Goal: Task Accomplishment & Management: Manage account settings

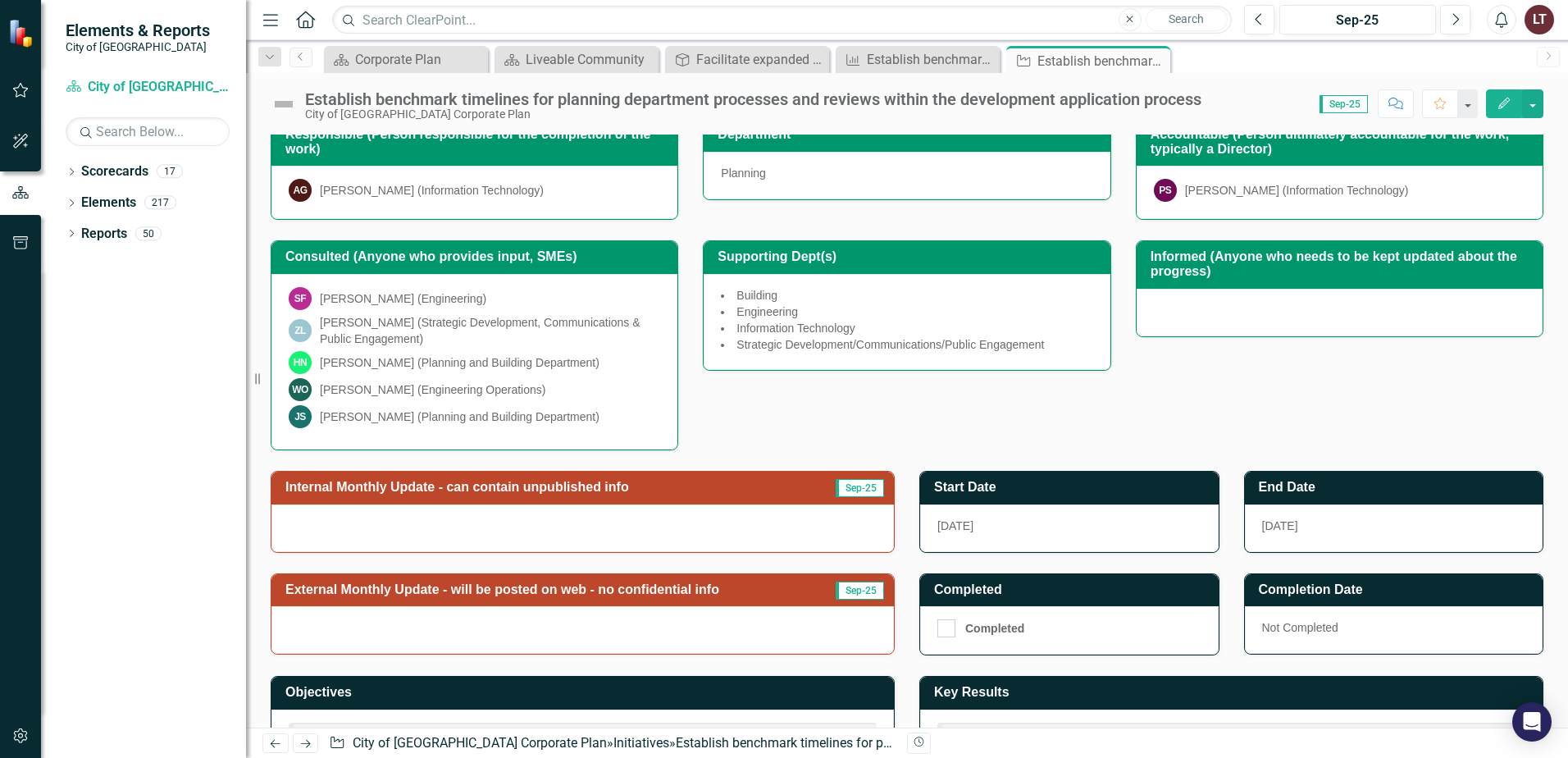
scroll to position [326, 0]
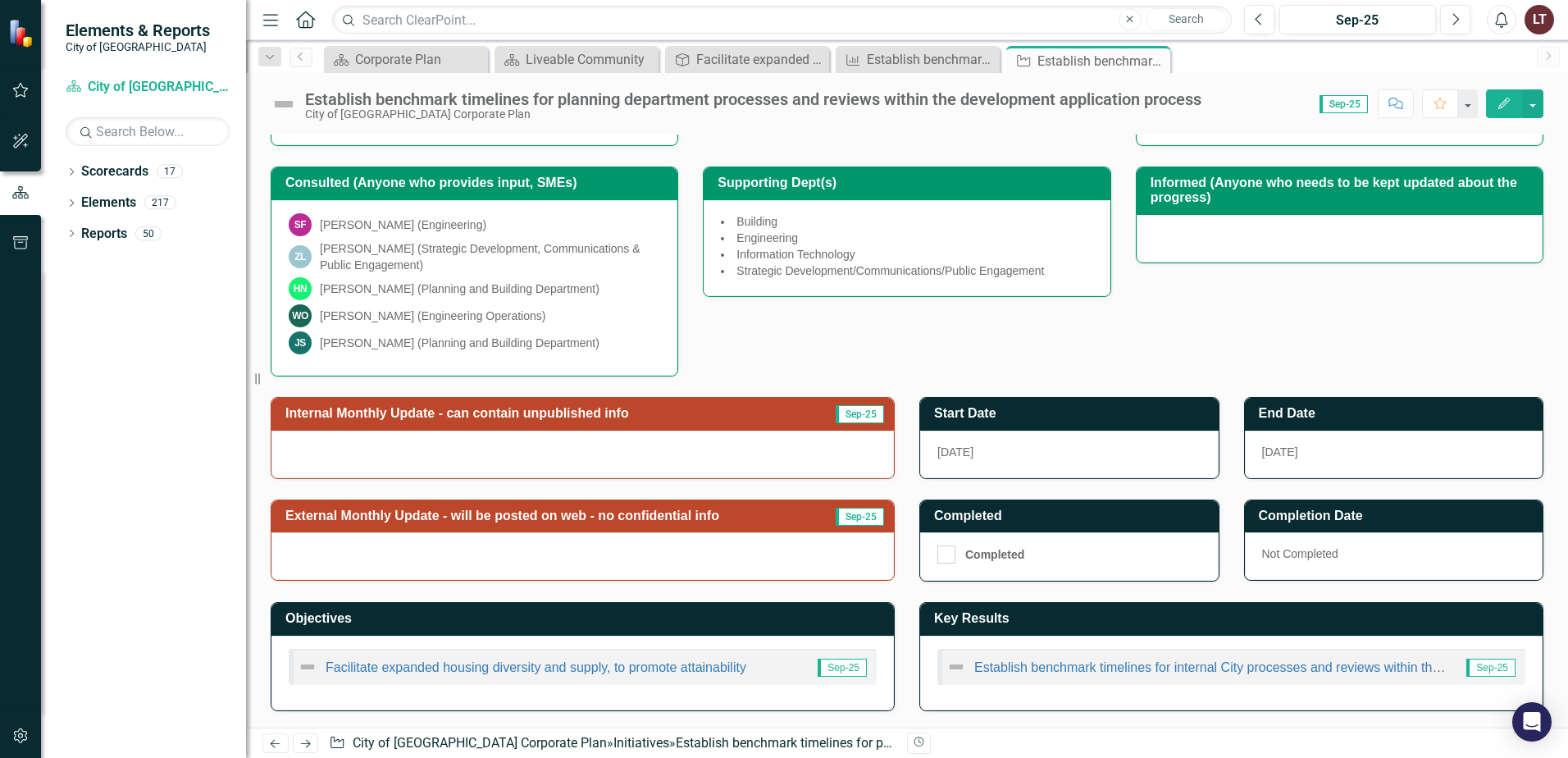
click at [1340, 410] on h3 "End Date" at bounding box center [1397, 414] width 276 height 15
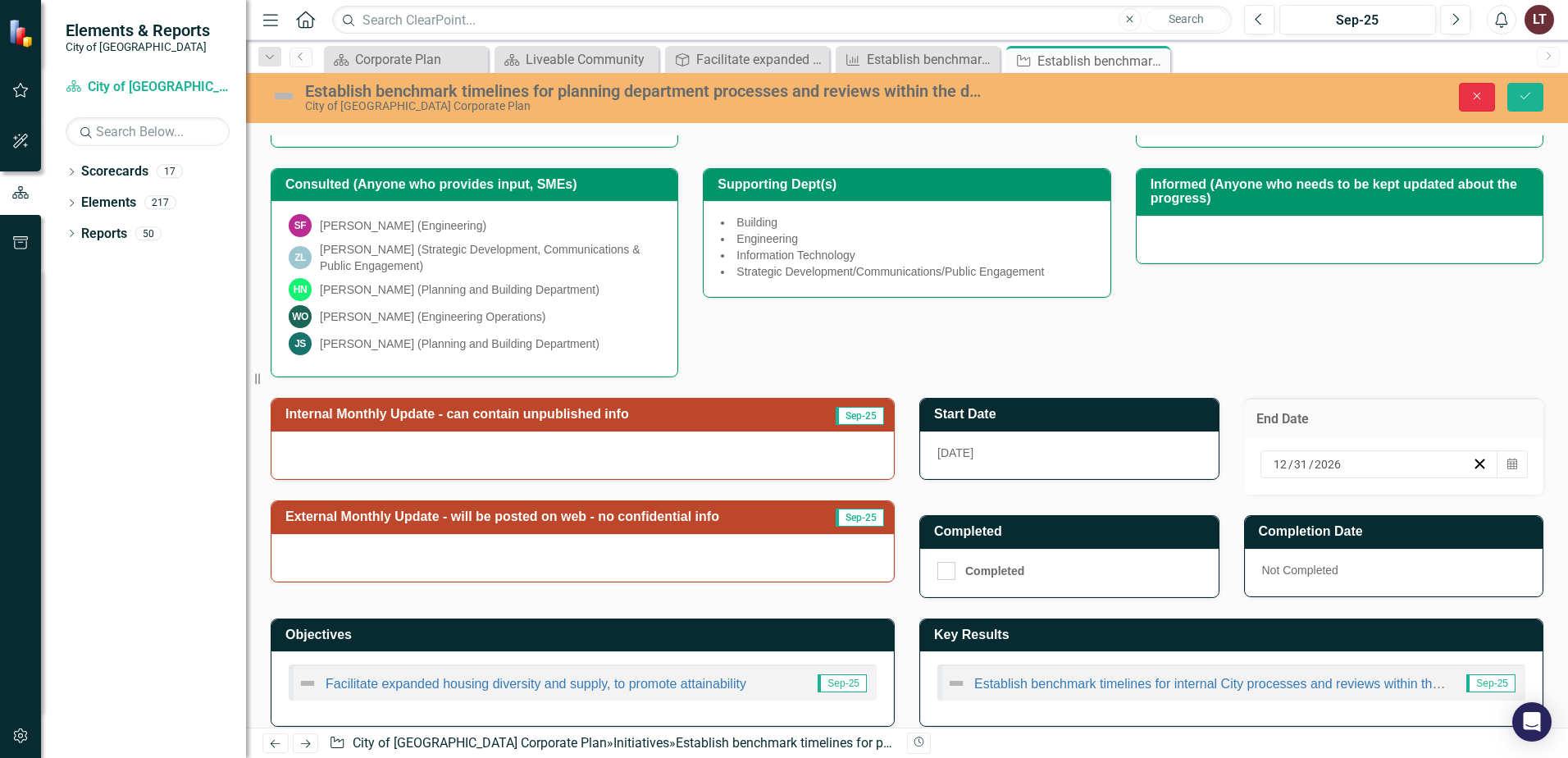
click at [1477, 90] on icon "Close" at bounding box center [1478, 96] width 15 height 12
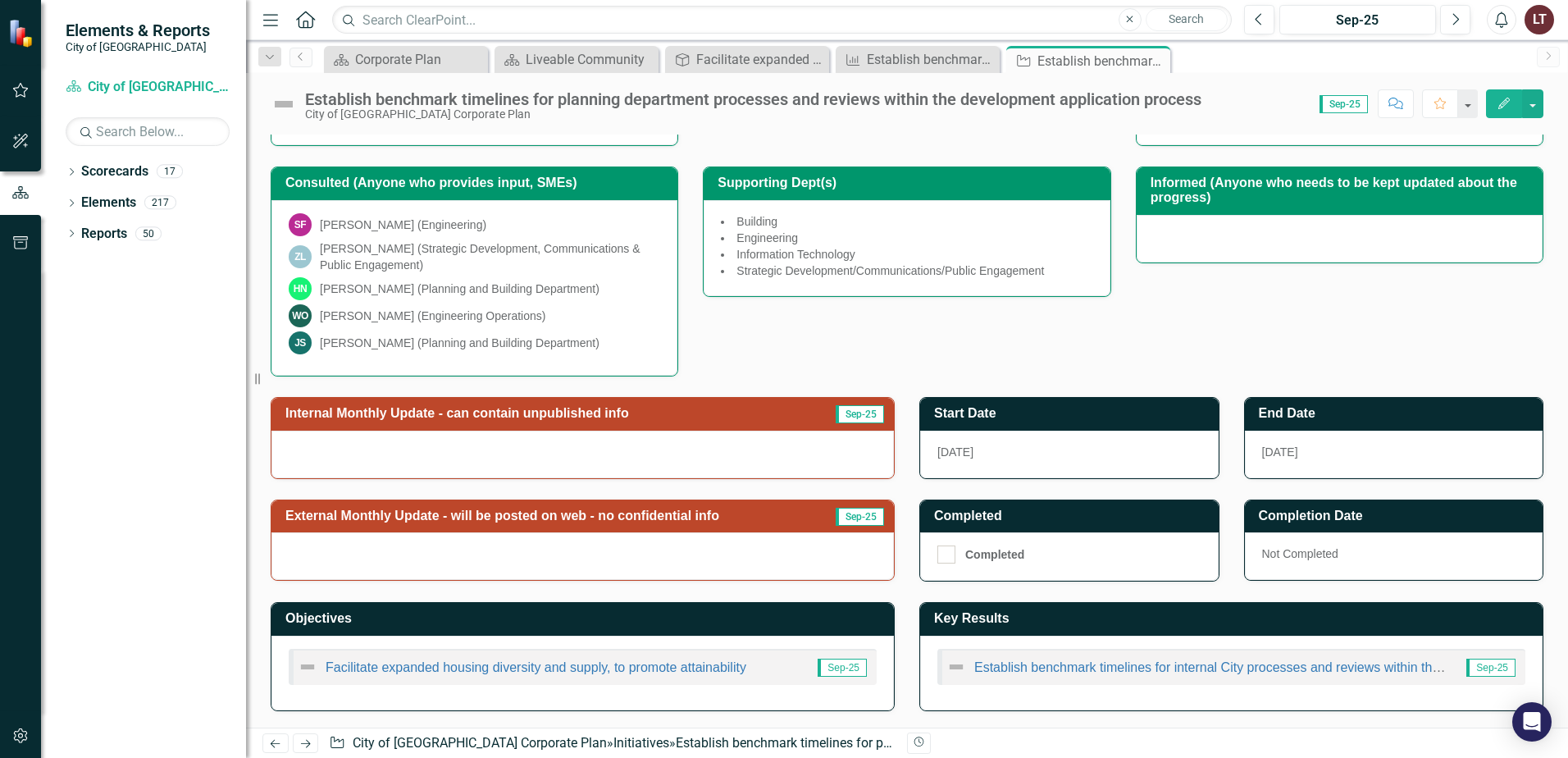
click at [1506, 101] on icon "Edit" at bounding box center [1505, 104] width 15 height 12
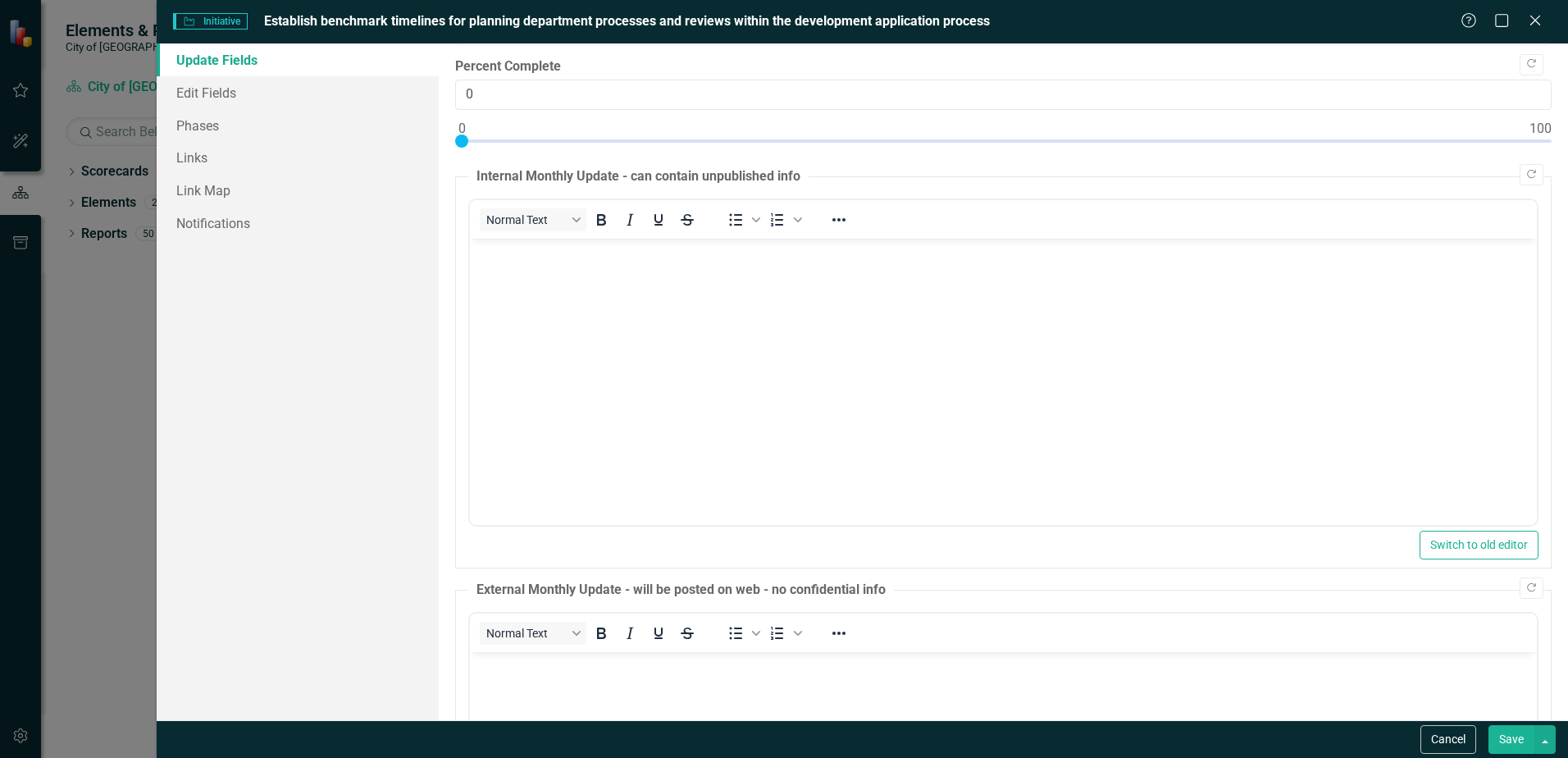
scroll to position [350, 0]
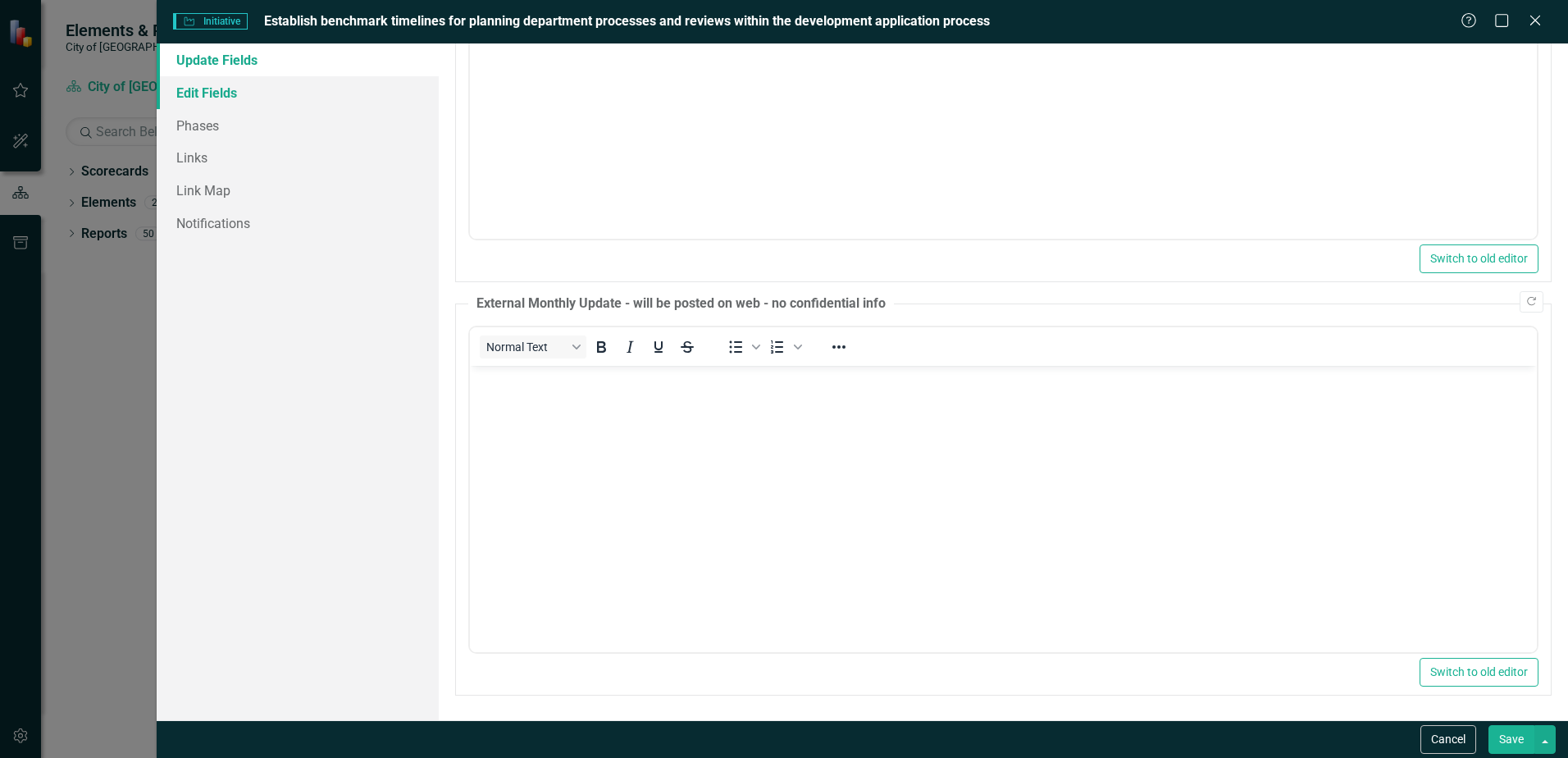
click at [251, 90] on link "Edit Fields" at bounding box center [297, 93] width 282 height 33
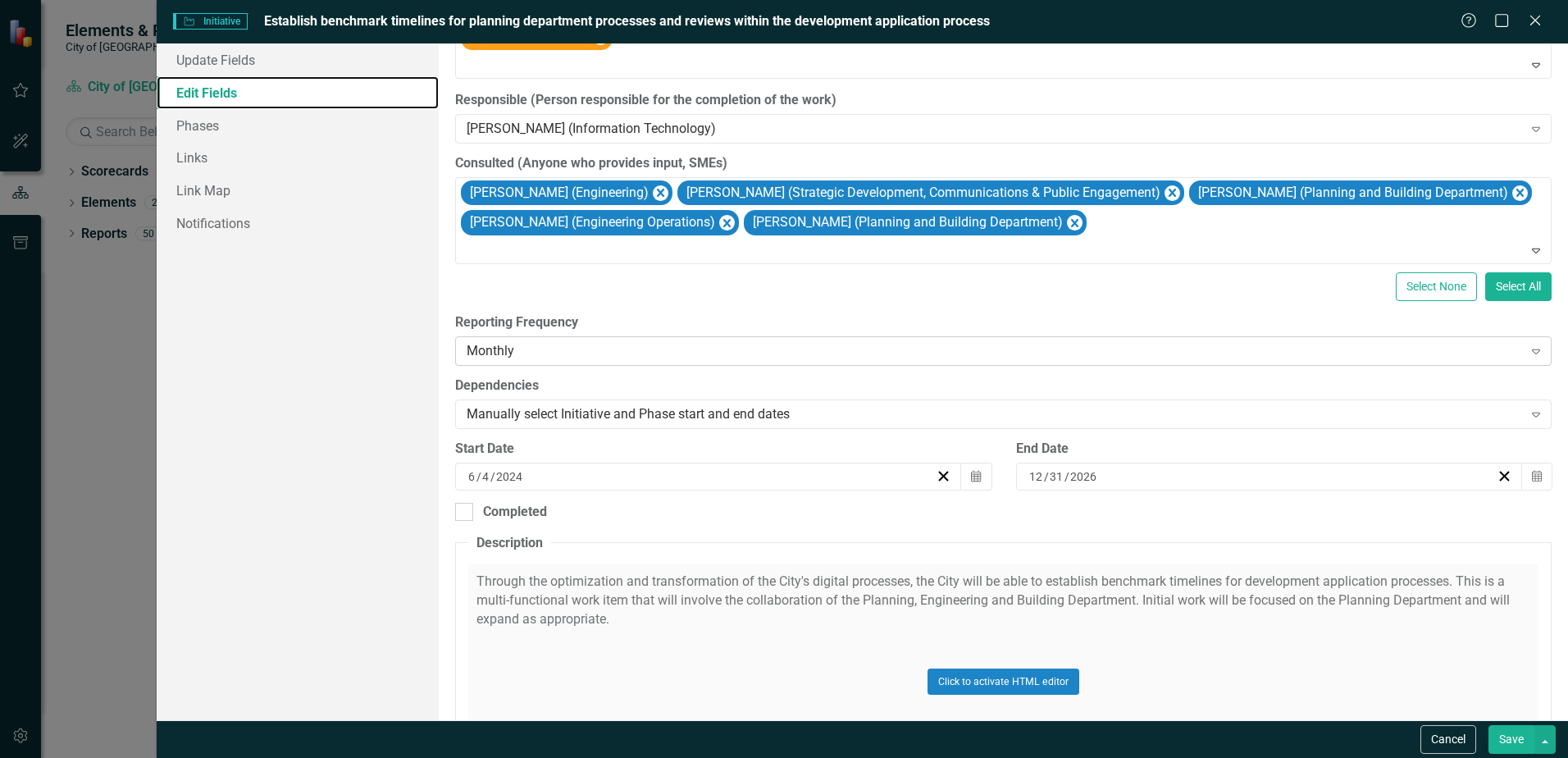
scroll to position [575, 0]
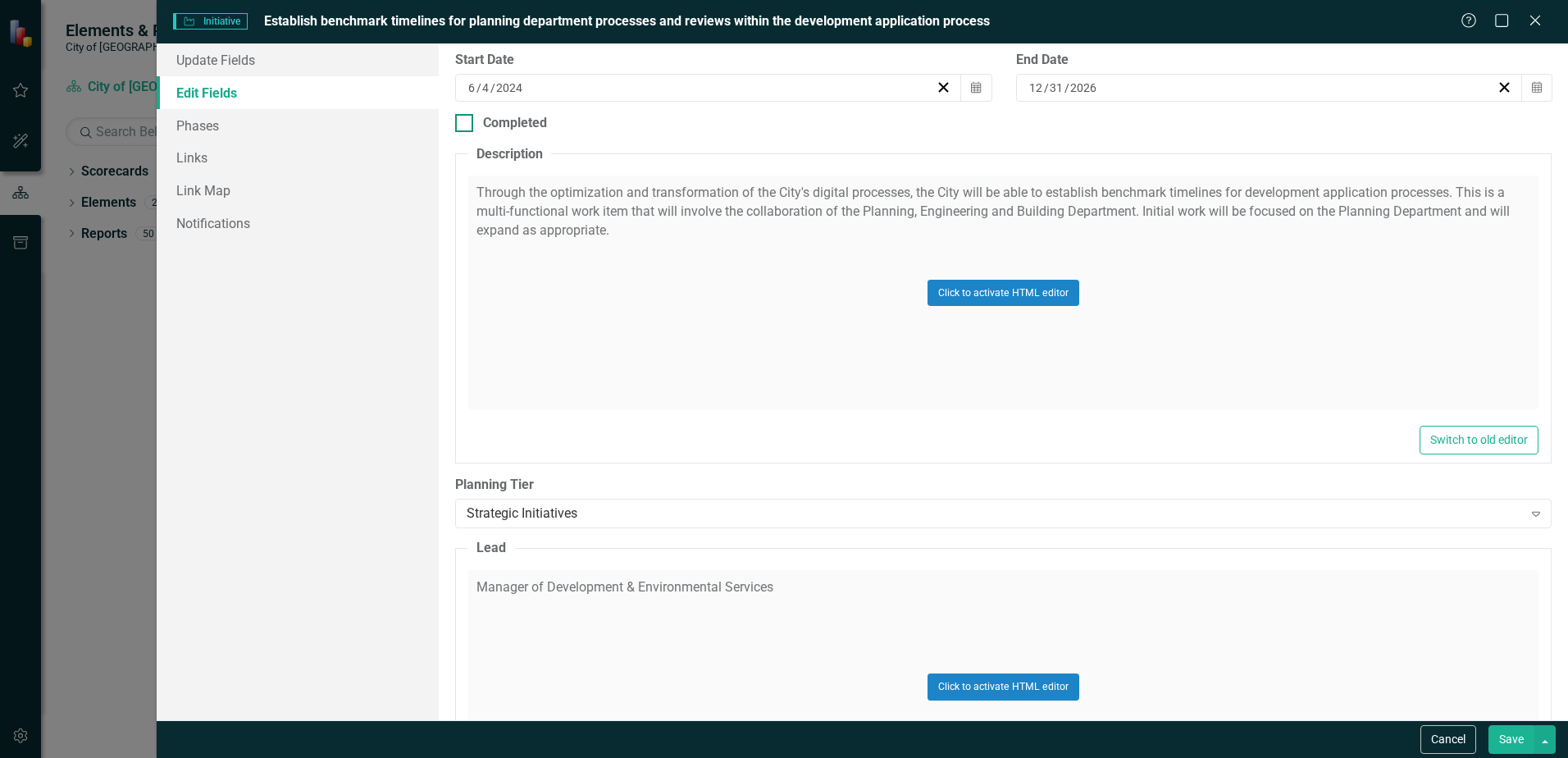
click at [467, 120] on div at bounding box center [464, 123] width 18 height 18
click at [466, 120] on input "Completed" at bounding box center [460, 119] width 11 height 11
checkbox input "true"
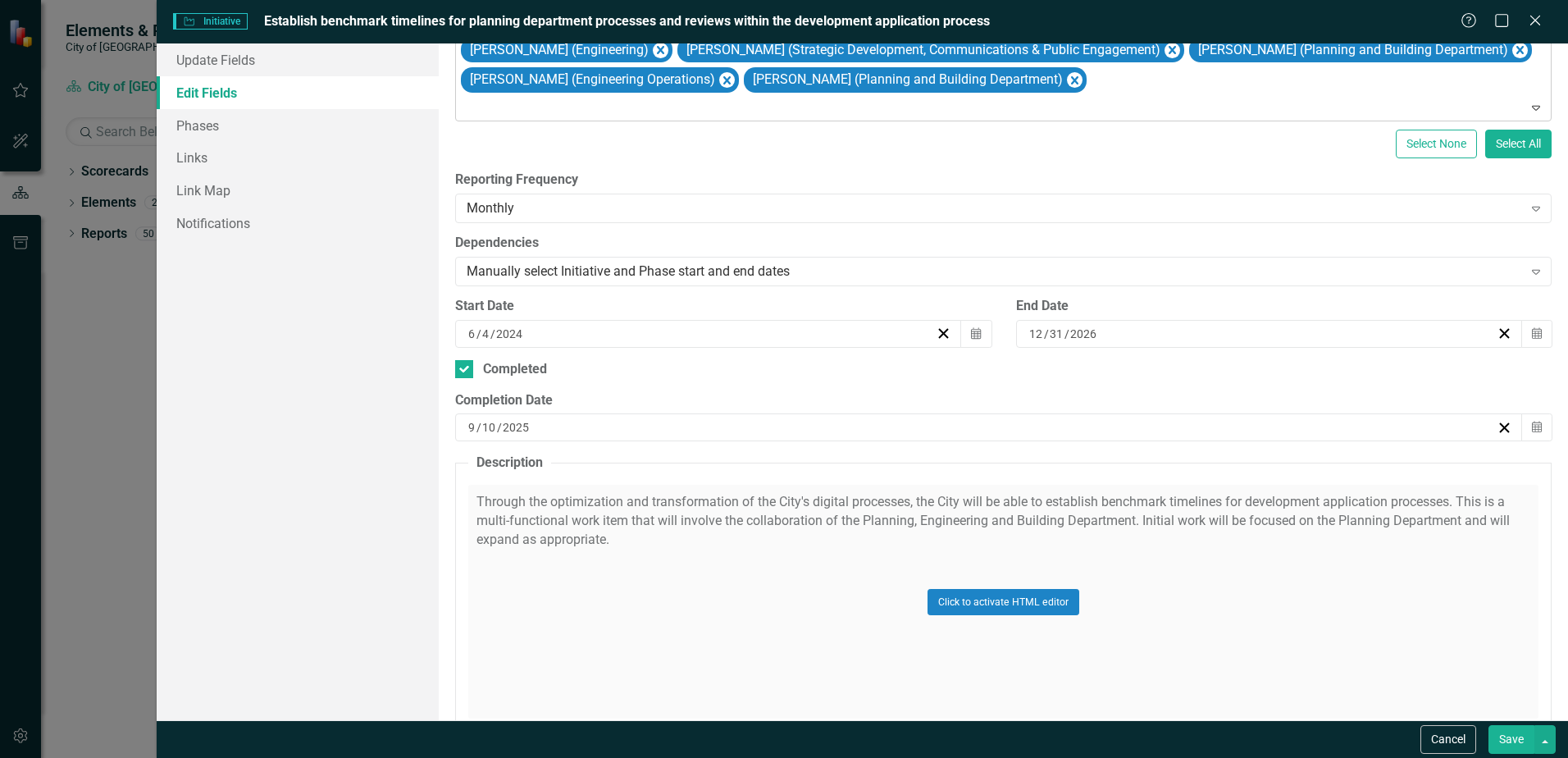
scroll to position [0, 0]
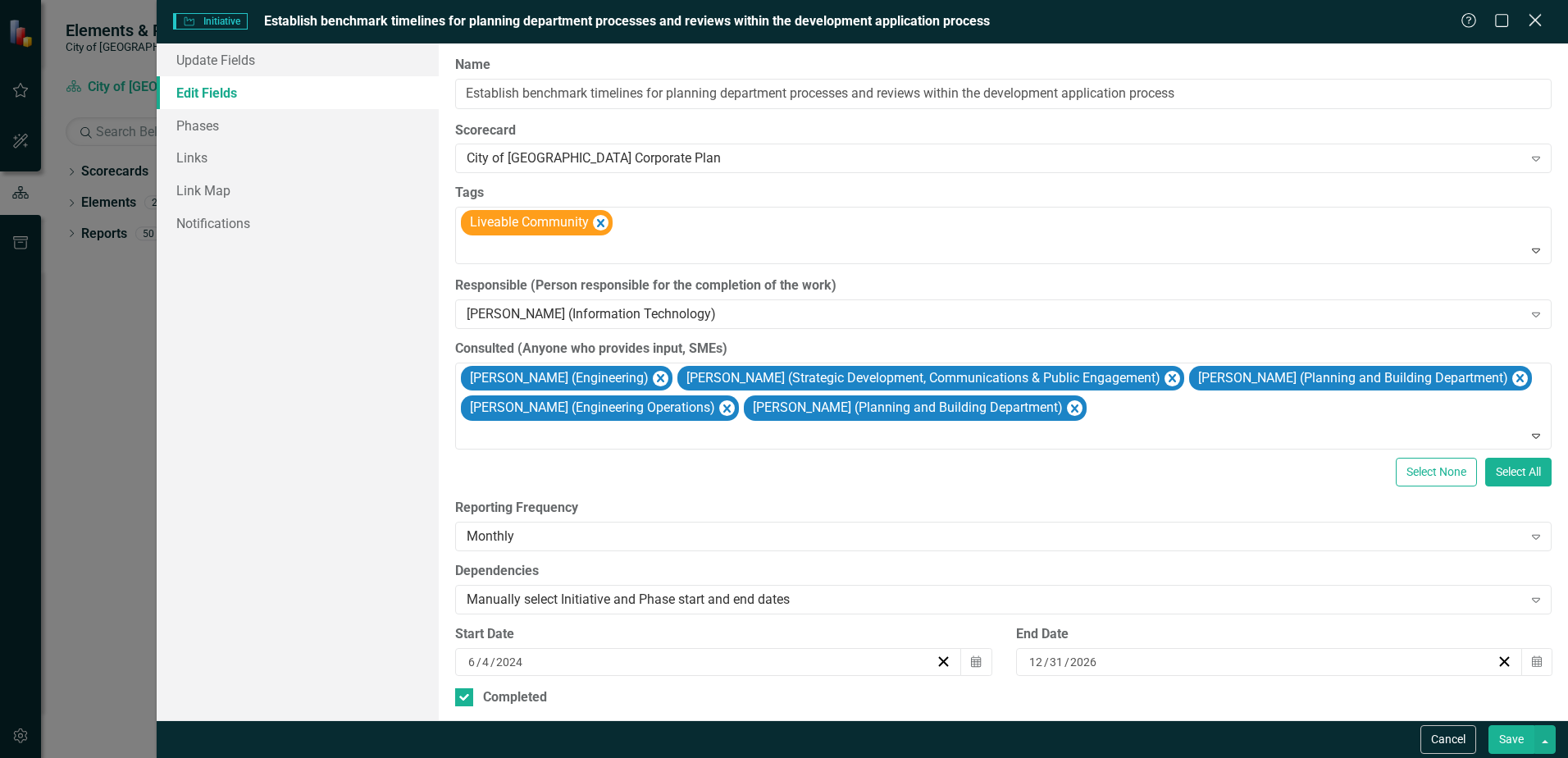
click at [1538, 19] on icon at bounding box center [1534, 20] width 12 height 12
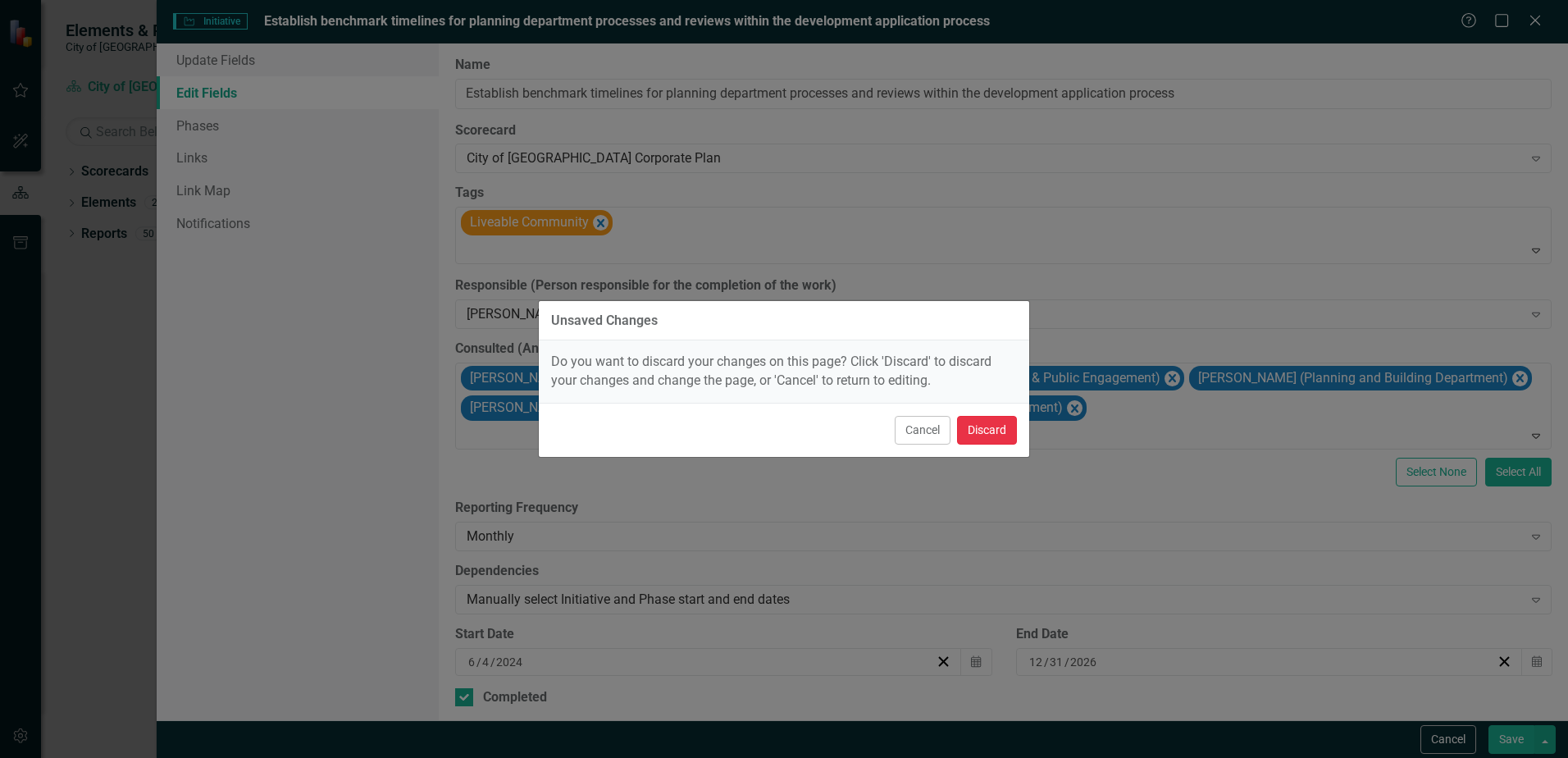
click at [998, 423] on button "Discard" at bounding box center [987, 430] width 60 height 29
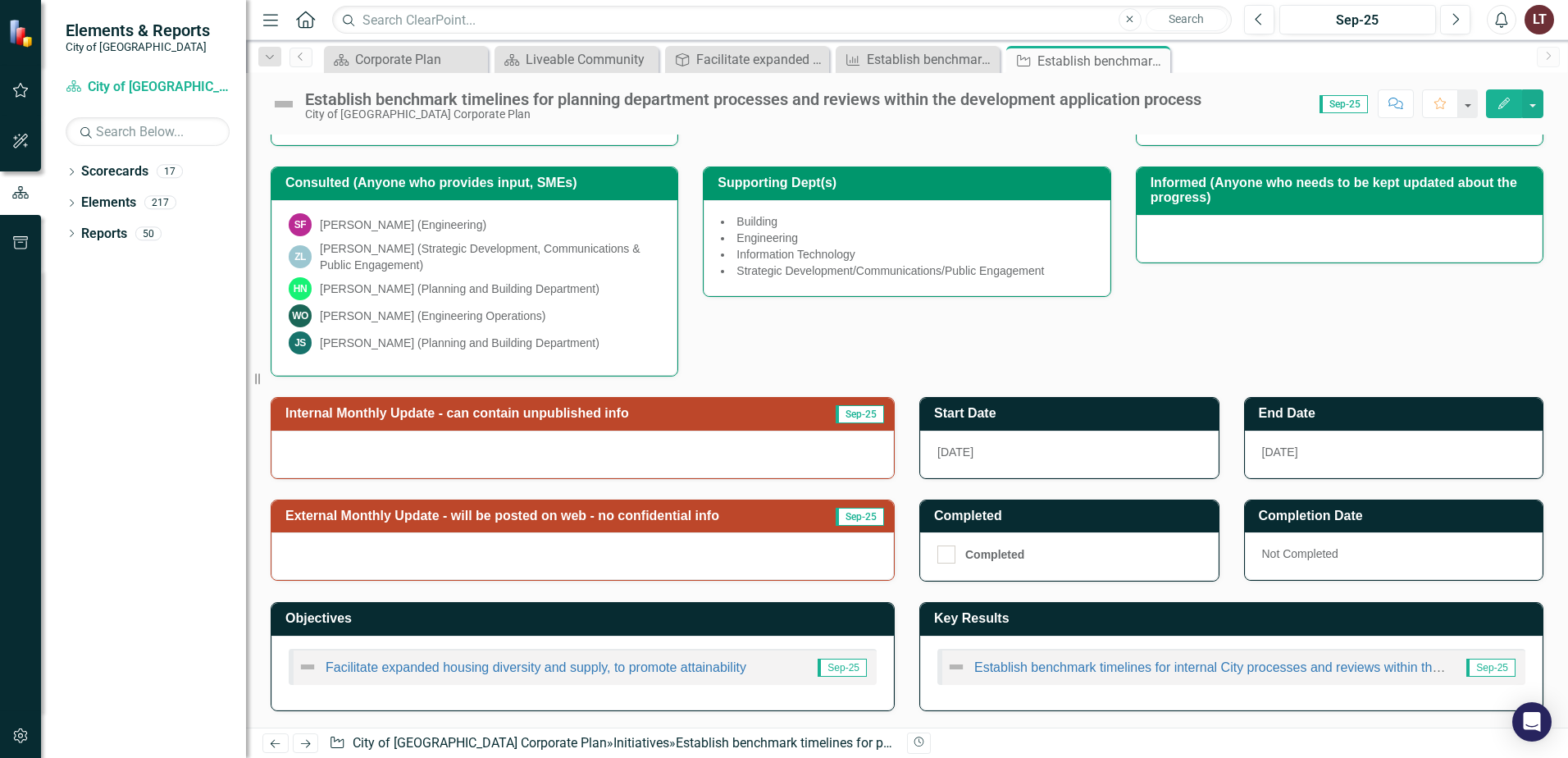
click at [971, 414] on h3 "Start Date" at bounding box center [1072, 414] width 276 height 15
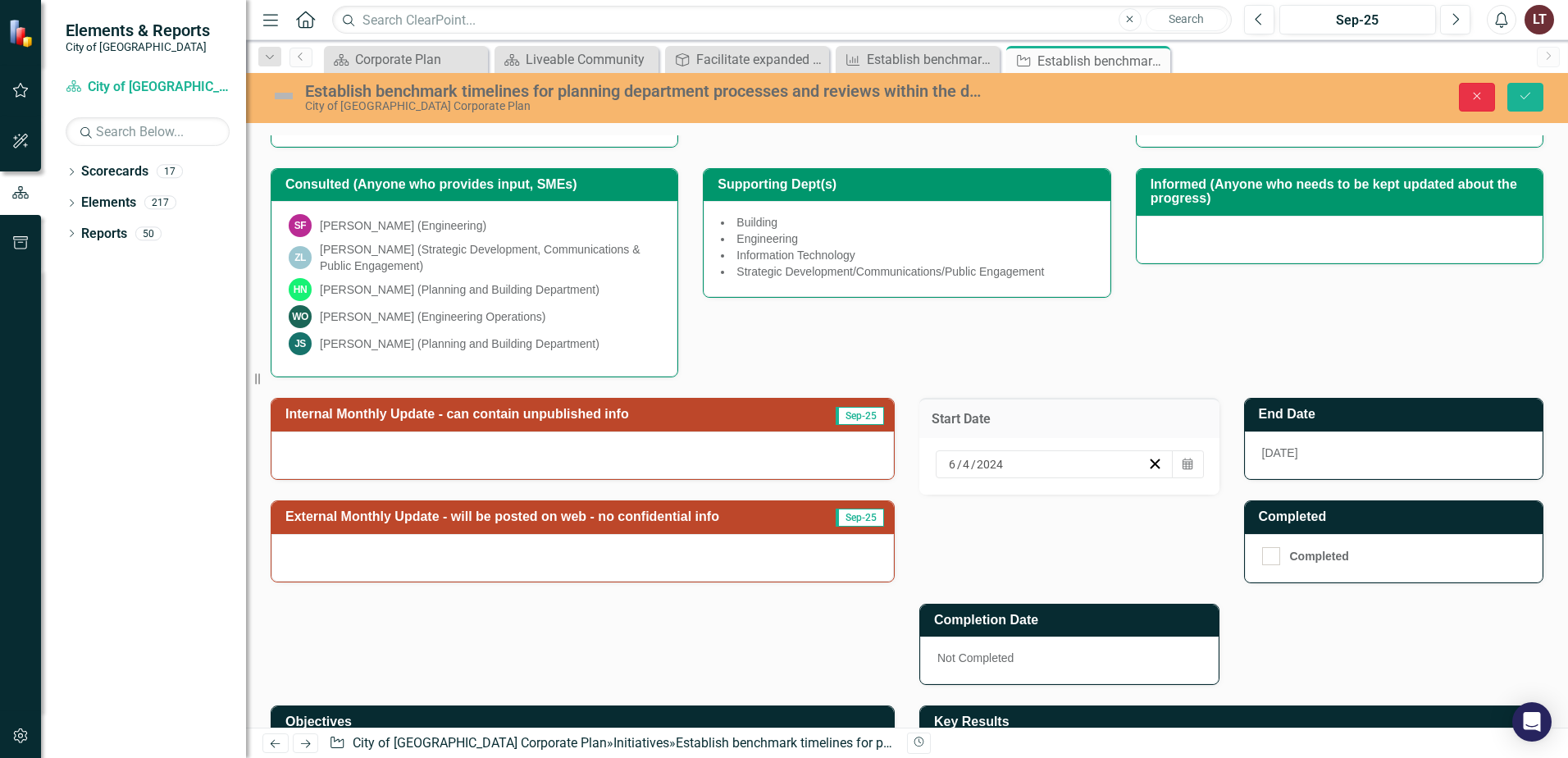
click at [1470, 94] on icon "Close" at bounding box center [1478, 96] width 15 height 12
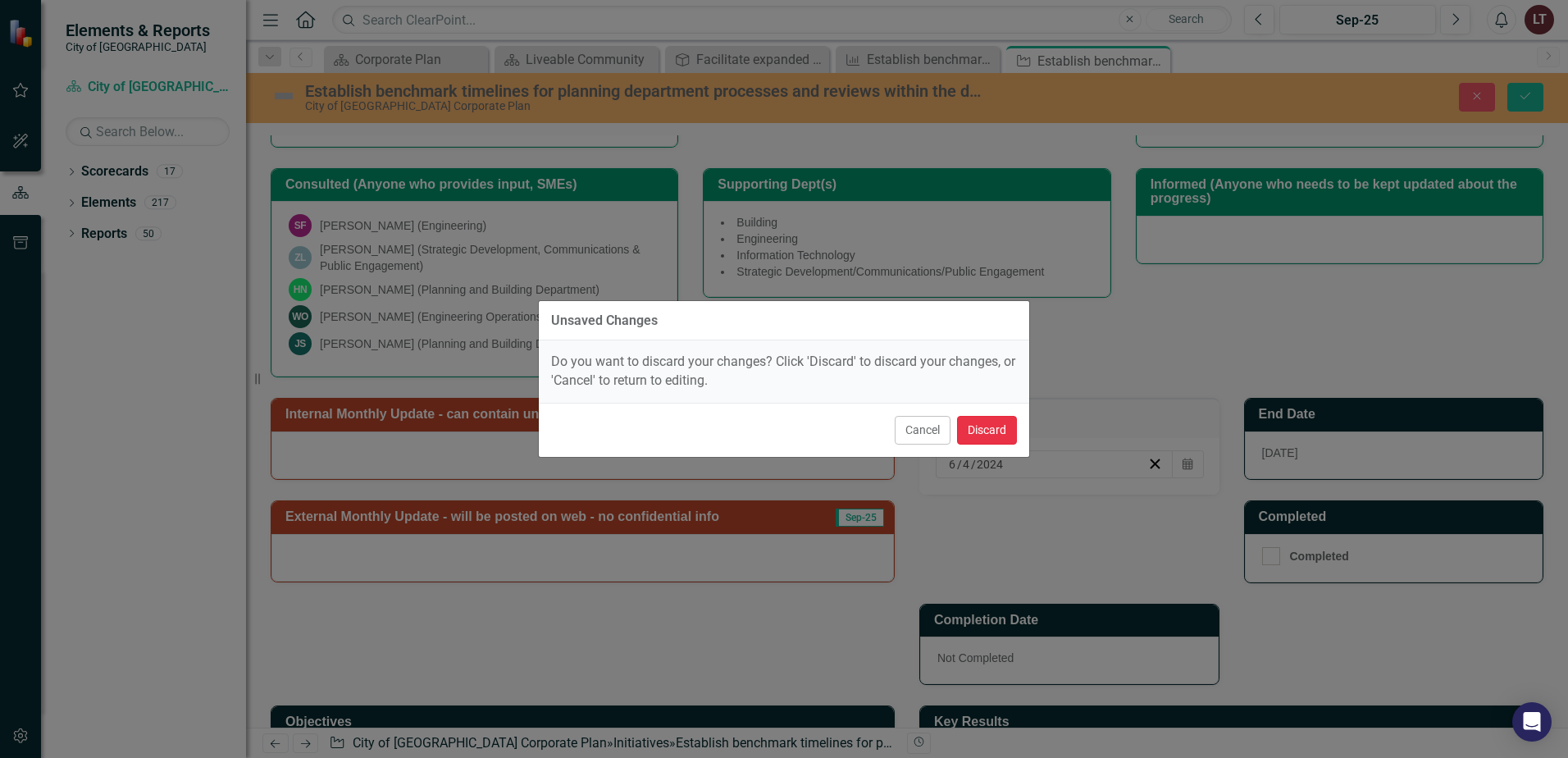
click at [989, 427] on button "Discard" at bounding box center [987, 430] width 60 height 29
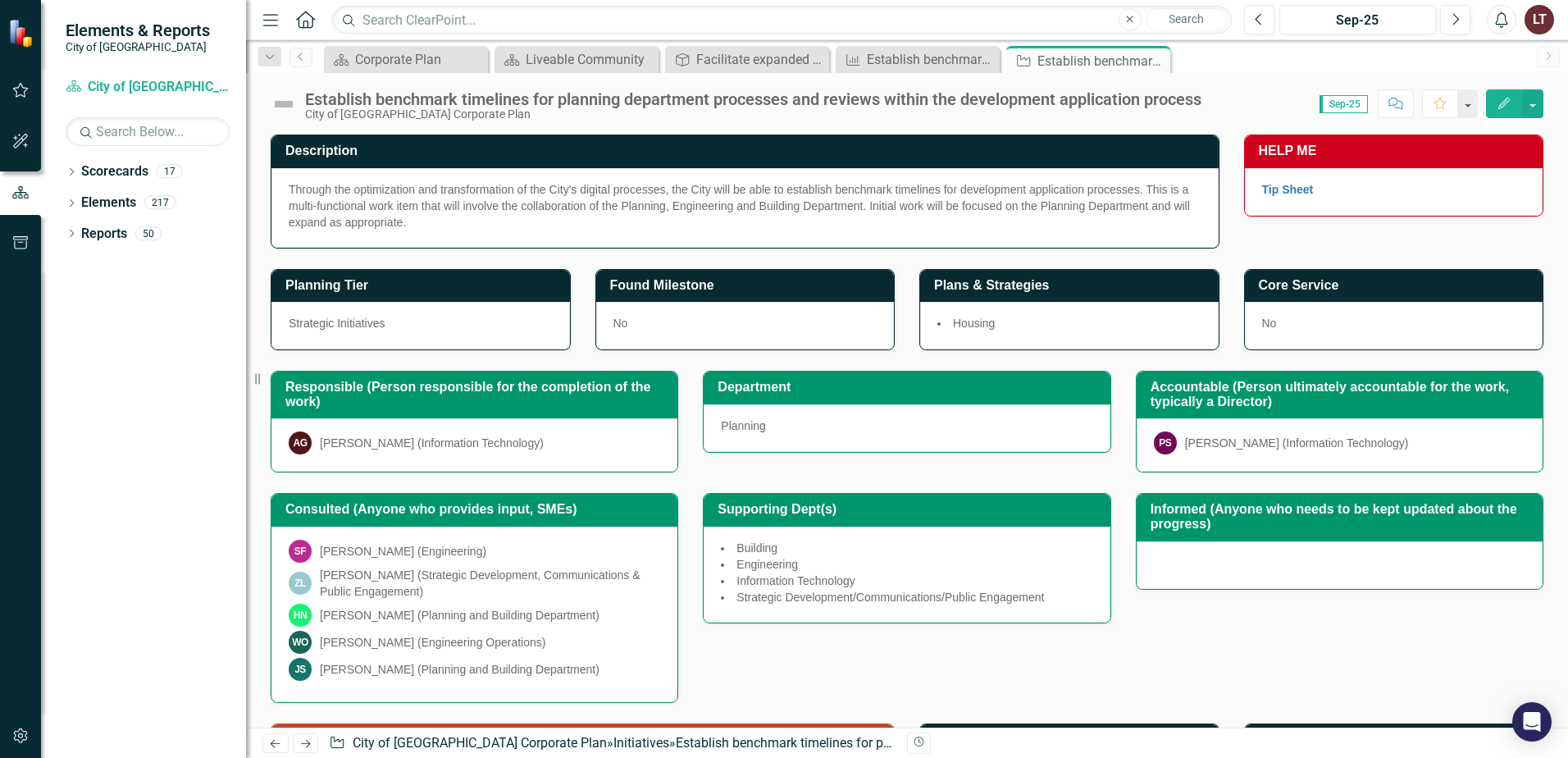
click at [1497, 105] on button "Edit" at bounding box center [1505, 104] width 36 height 29
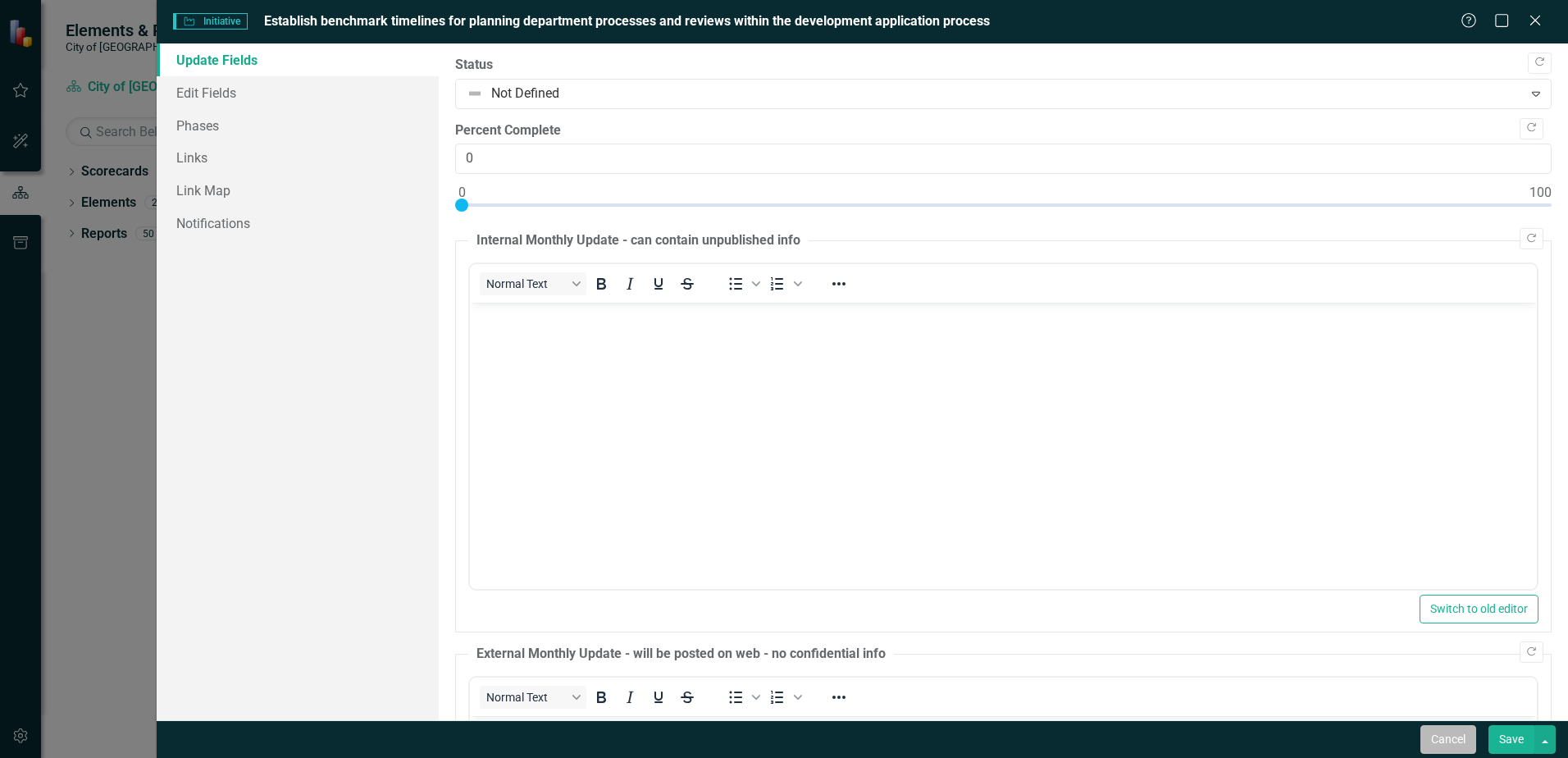
click at [1441, 741] on button "Cancel" at bounding box center [1449, 739] width 56 height 29
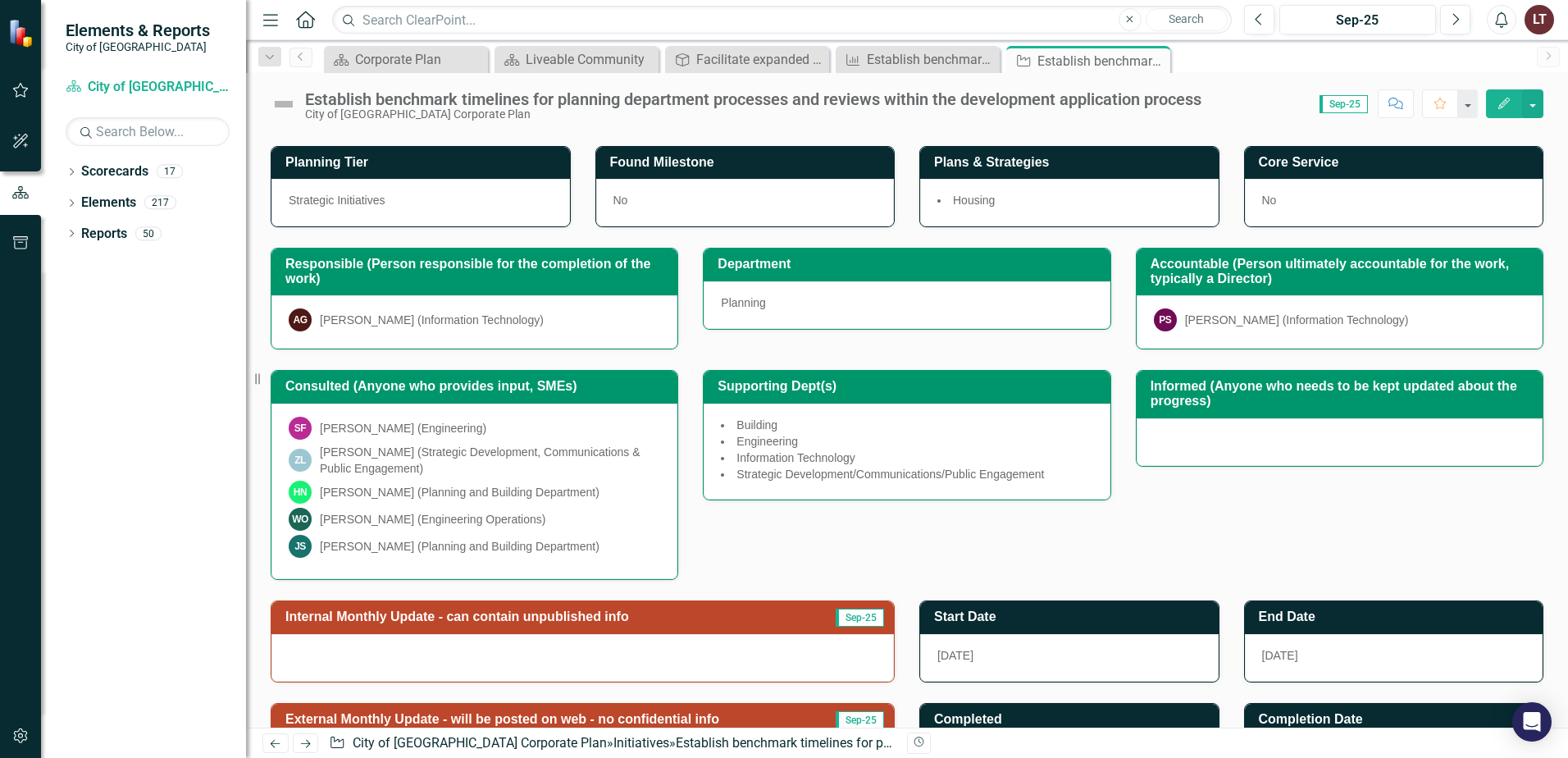
scroll to position [326, 0]
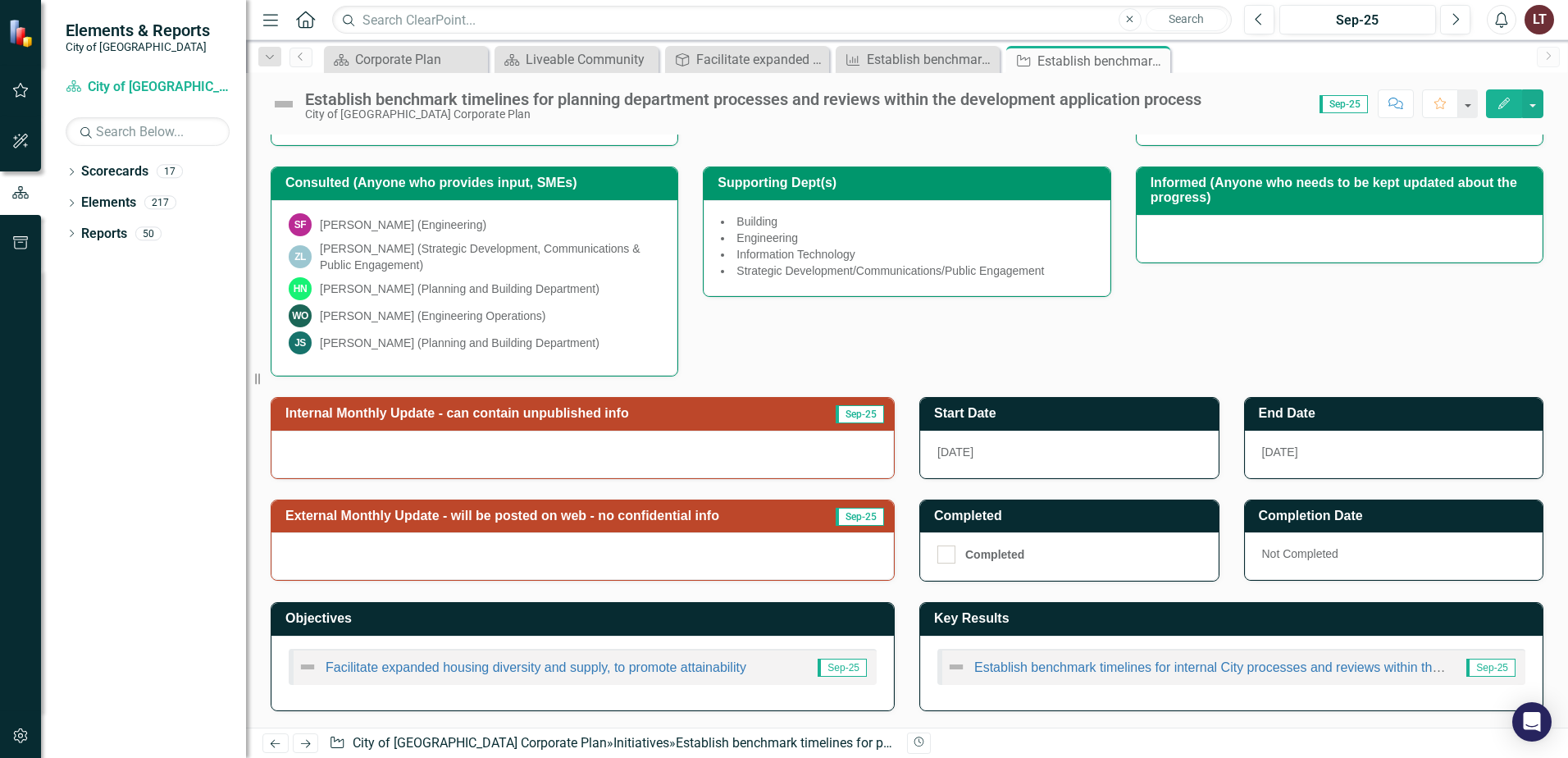
click at [1345, 448] on div "[DATE]" at bounding box center [1394, 455] width 298 height 48
